Goal: Task Accomplishment & Management: Manage account settings

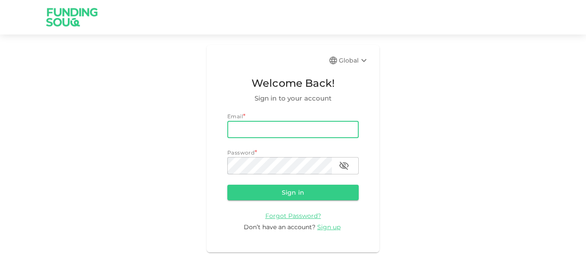
type input "[EMAIL_ADDRESS][DOMAIN_NAME]"
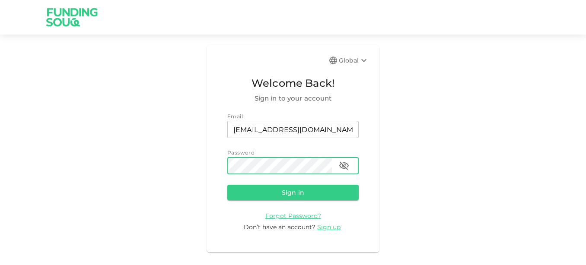
click at [227, 185] on button "Sign in" at bounding box center [292, 193] width 131 height 16
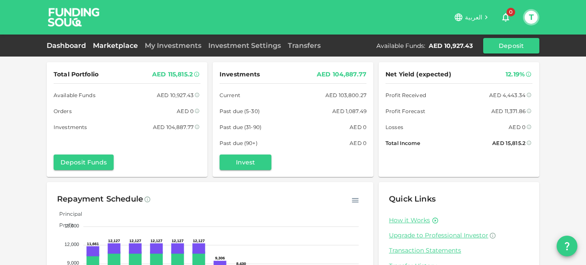
click at [119, 45] on link "Marketplace" at bounding box center [115, 45] width 52 height 8
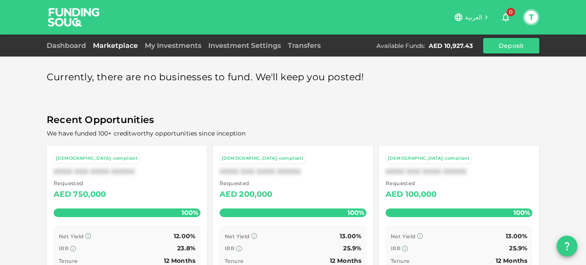
click at [130, 43] on link "Marketplace" at bounding box center [115, 45] width 52 height 8
click at [75, 43] on link "Dashboard" at bounding box center [68, 45] width 43 height 8
click at [529, 18] on button "T" at bounding box center [530, 17] width 13 height 13
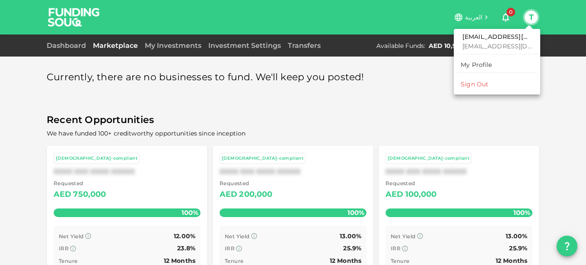
click at [508, 13] on div at bounding box center [293, 132] width 586 height 265
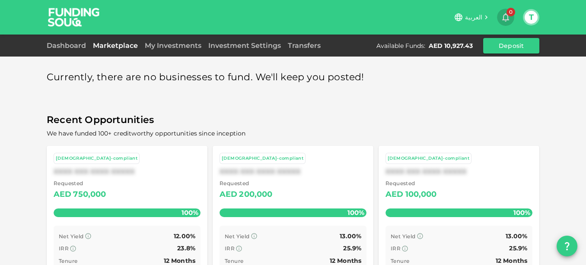
click at [508, 13] on span "0" at bounding box center [510, 12] width 9 height 9
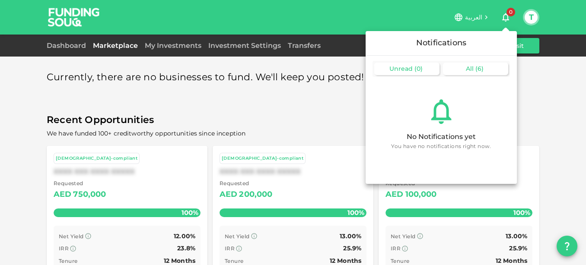
click at [469, 67] on span "All" at bounding box center [470, 69] width 8 height 8
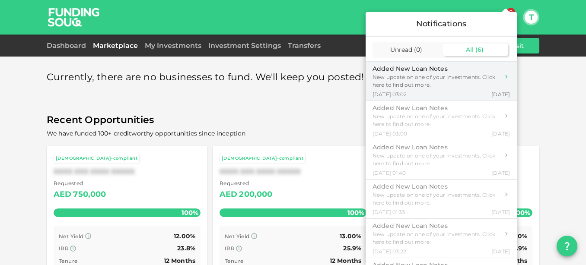
click at [431, 77] on div "New update on one of your investments. Click here to find out more." at bounding box center [435, 81] width 127 height 16
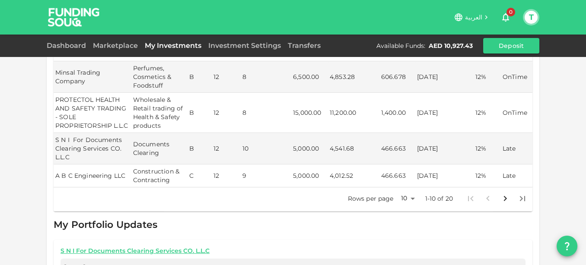
scroll to position [376, 0]
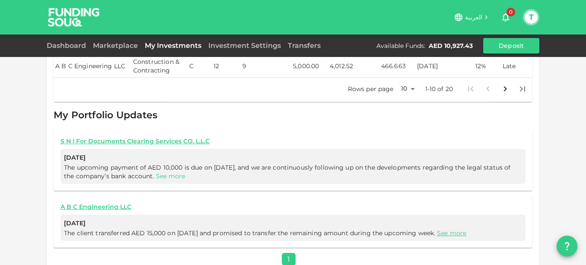
click at [164, 172] on link "See more" at bounding box center [170, 176] width 29 height 8
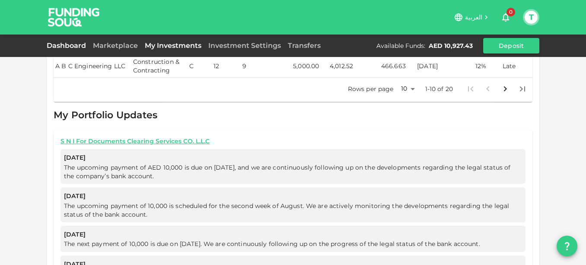
click at [71, 43] on link "Dashboard" at bounding box center [68, 45] width 43 height 8
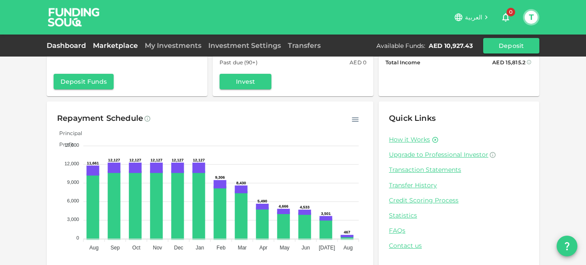
scroll to position [92, 0]
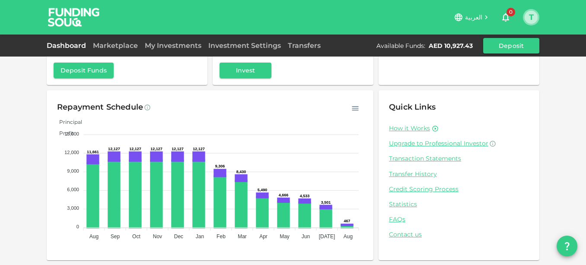
click at [533, 19] on button "T" at bounding box center [530, 17] width 13 height 13
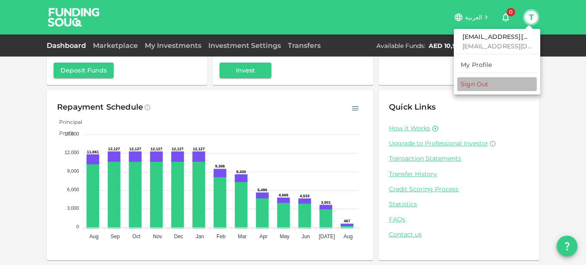
click at [463, 86] on div "Sign Out" at bounding box center [474, 84] width 28 height 9
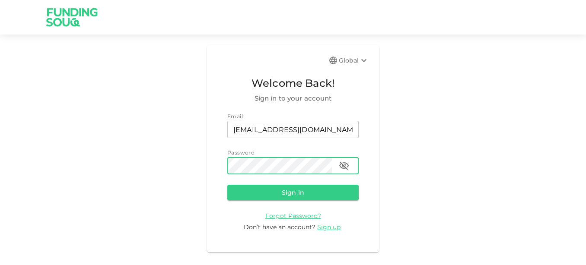
click at [227, 185] on button "Sign in" at bounding box center [292, 193] width 131 height 16
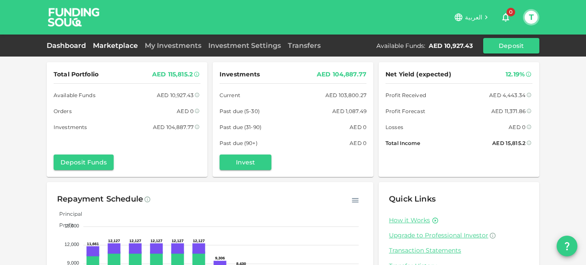
click at [119, 43] on link "Marketplace" at bounding box center [115, 45] width 52 height 8
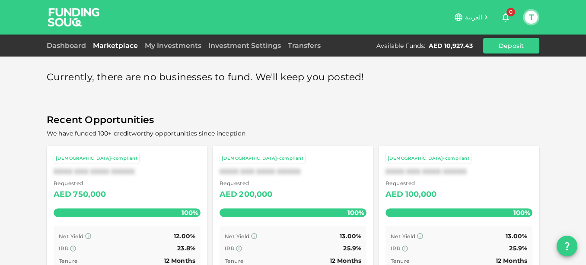
click at [535, 12] on div "T" at bounding box center [531, 17] width 16 height 16
click at [534, 13] on button "T" at bounding box center [530, 17] width 13 height 13
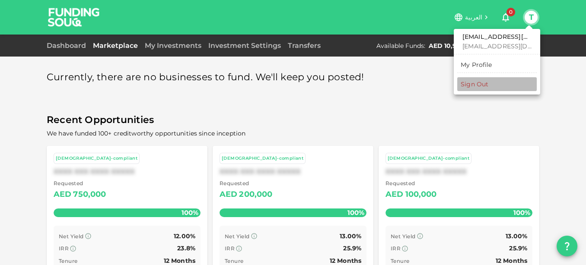
click at [479, 79] on li "Sign Out" at bounding box center [496, 84] width 79 height 14
